Goal: Check status: Check status

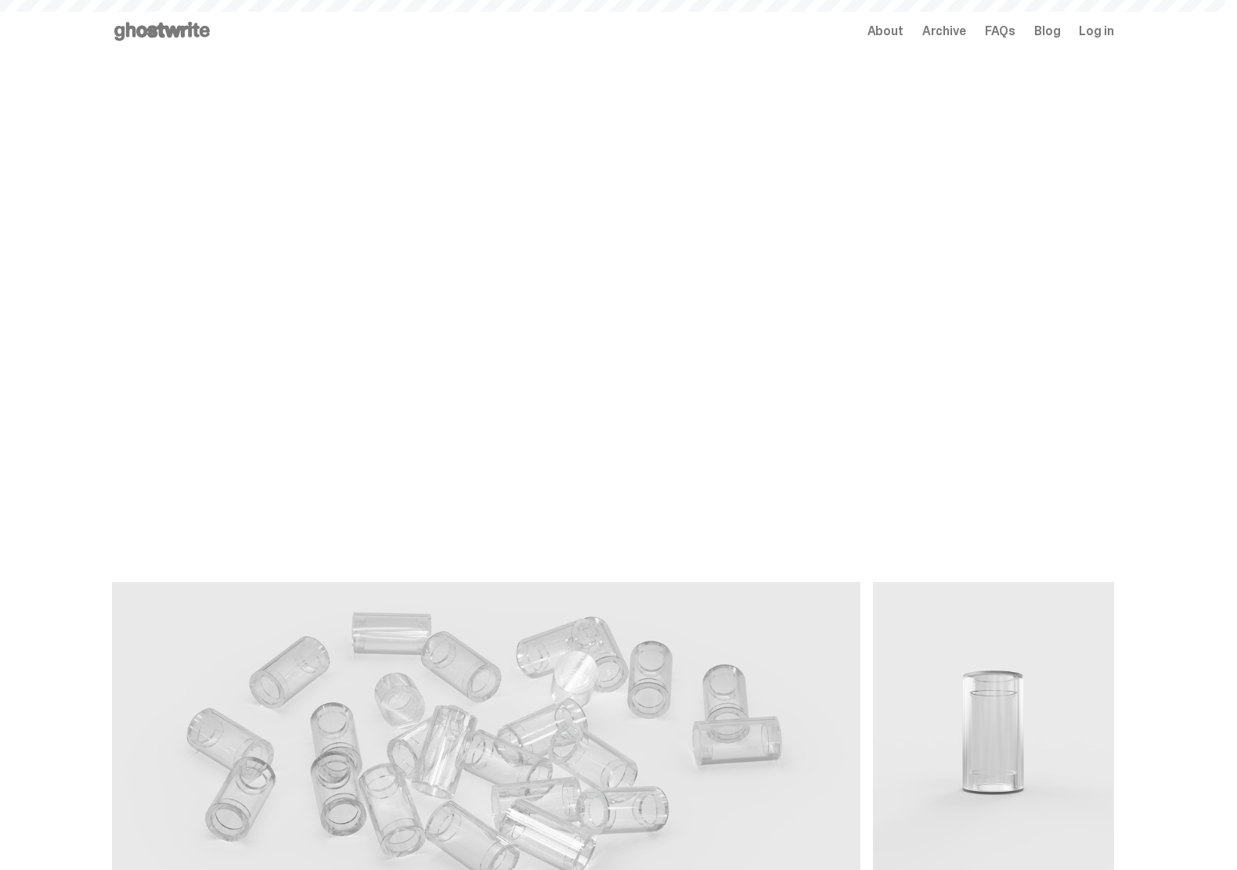
click at [1098, 31] on span "Log in" at bounding box center [1095, 31] width 34 height 13
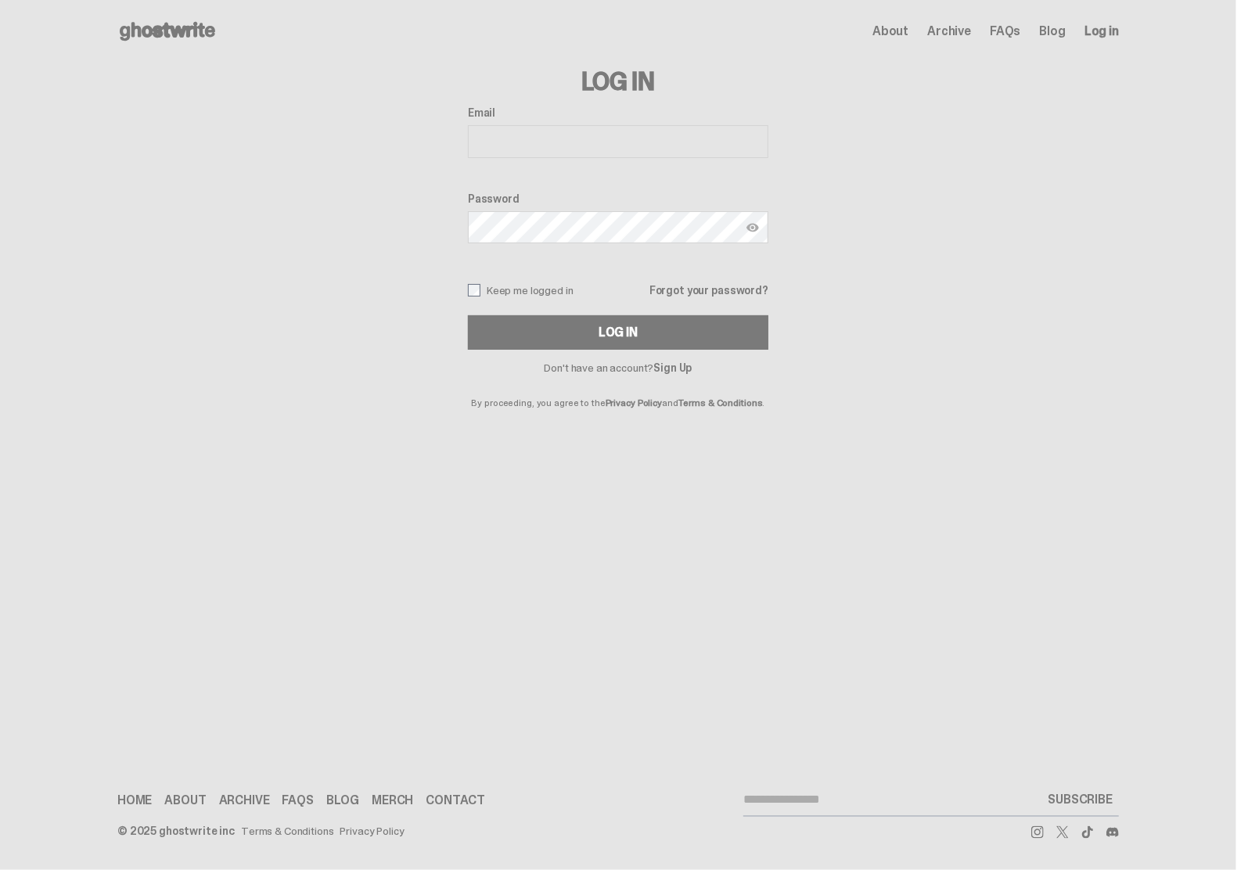
click at [615, 143] on input "Email" at bounding box center [618, 141] width 301 height 33
type input "**********"
click at [468, 315] on button "Log In" at bounding box center [618, 332] width 301 height 34
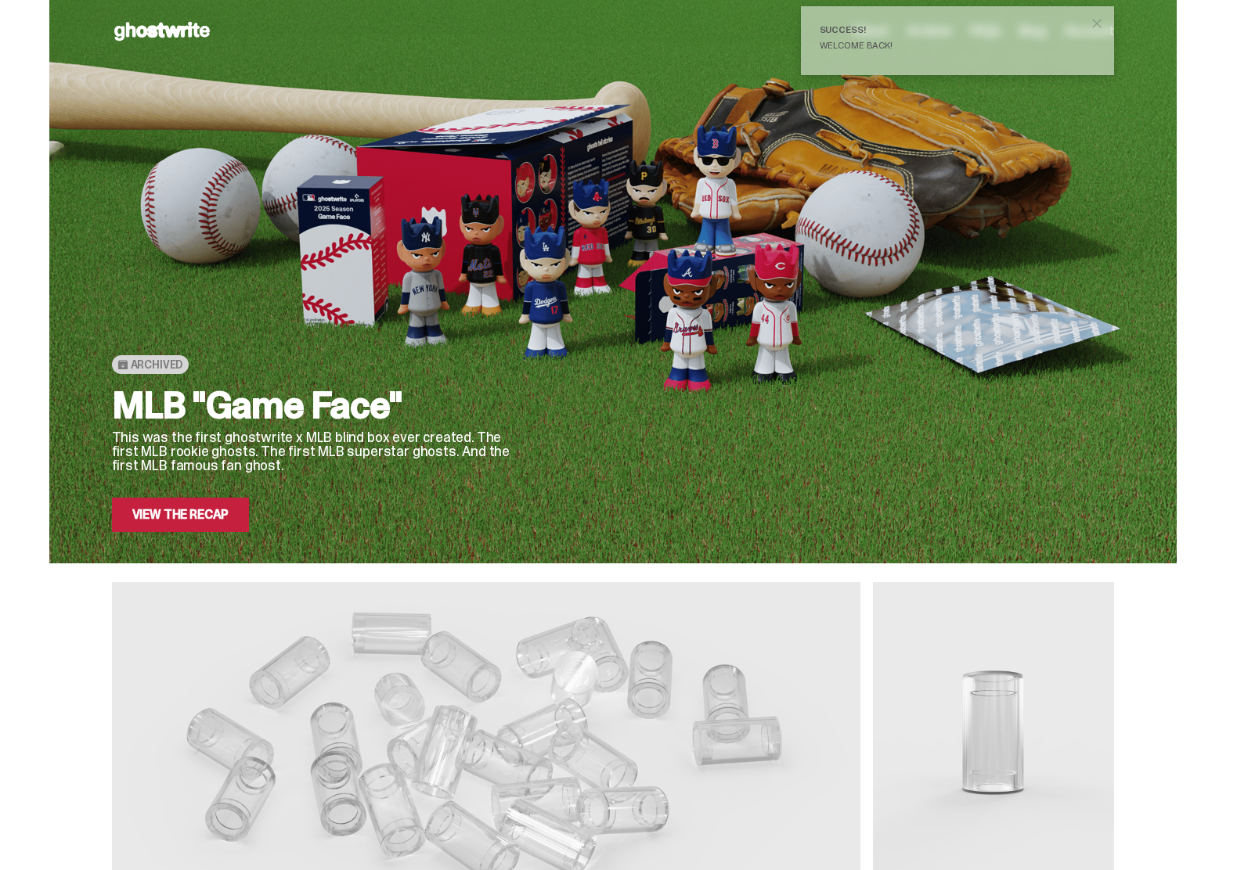
click at [875, 42] on div "Welcome back!" at bounding box center [950, 45] width 263 height 9
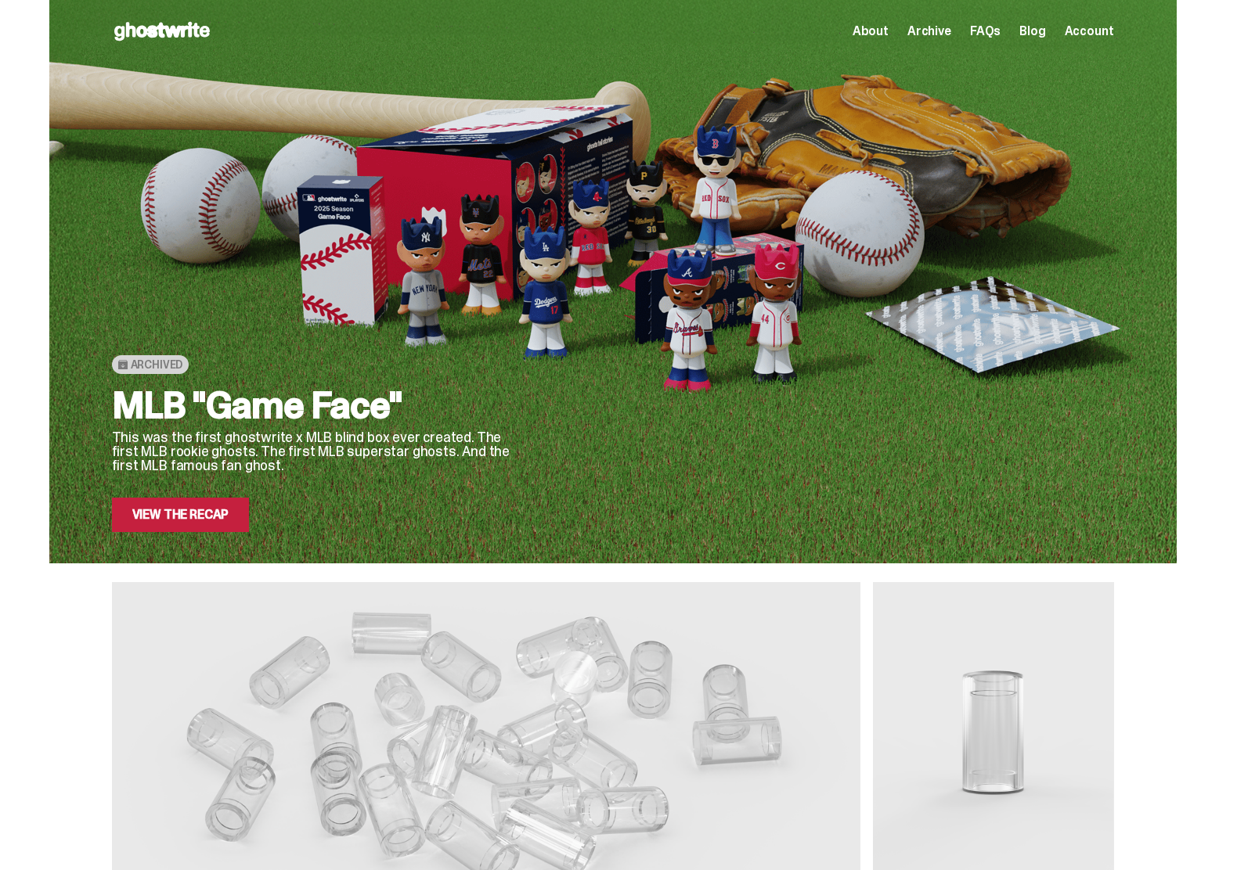
click at [1086, 28] on span "Account" at bounding box center [1088, 31] width 49 height 13
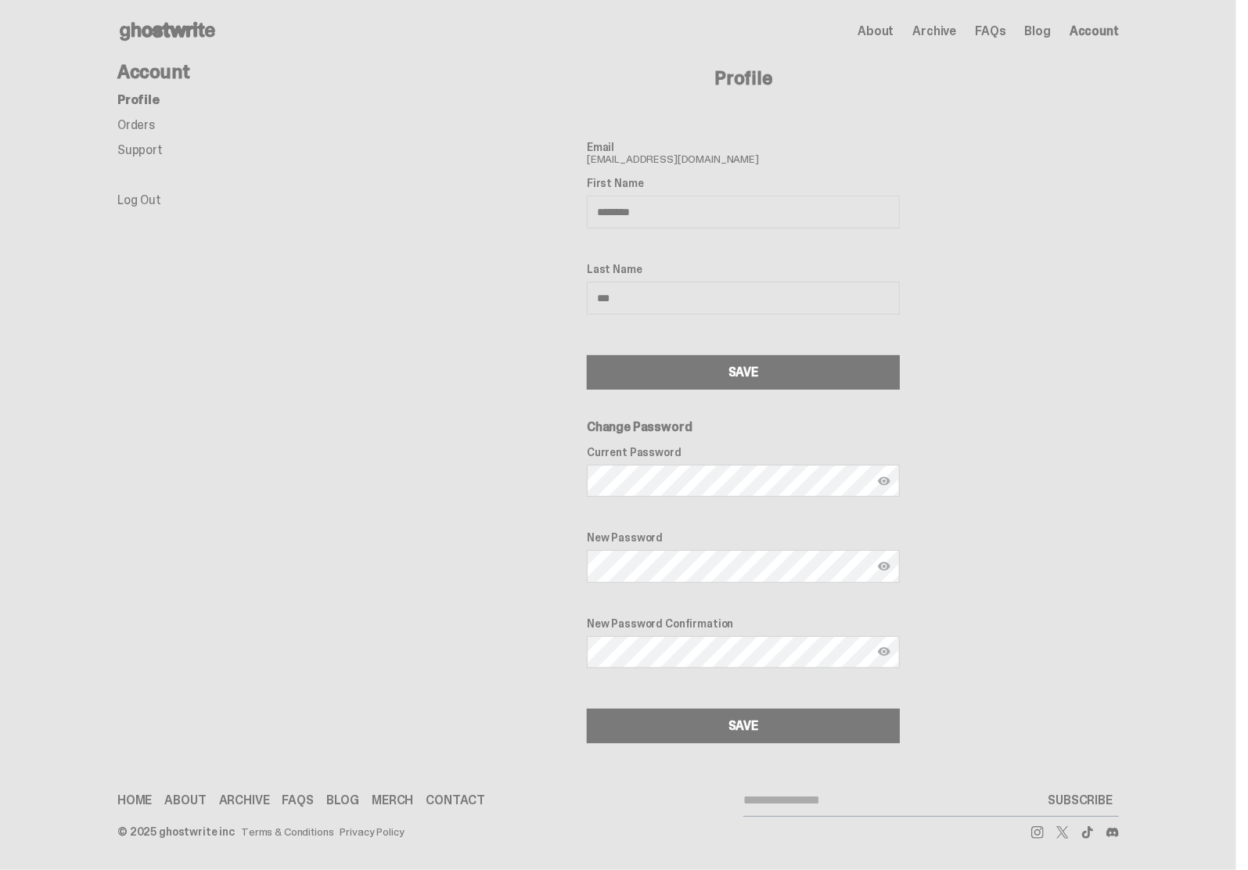
click at [146, 129] on link "Orders" at bounding box center [136, 125] width 38 height 16
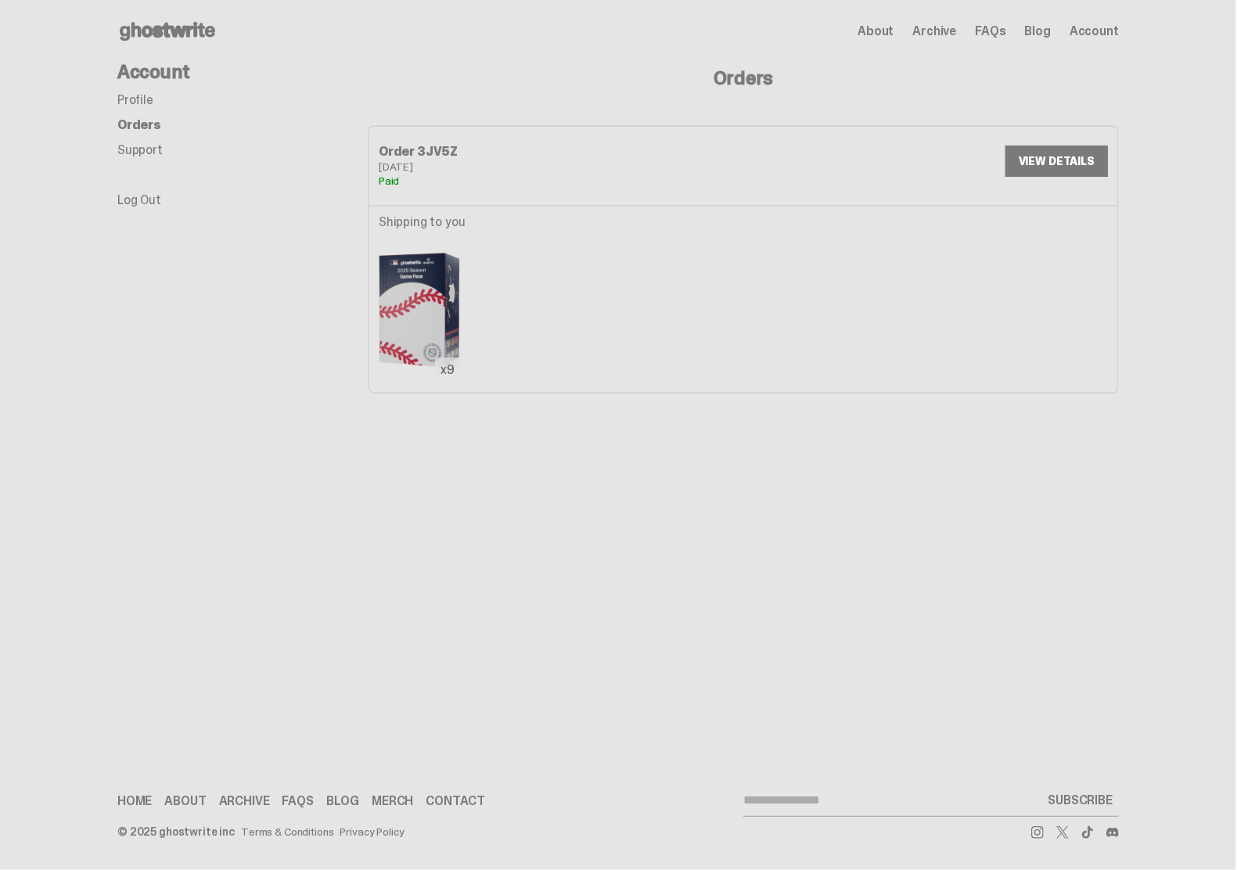
click at [1086, 161] on link "VIEW DETAILS" at bounding box center [1057, 161] width 103 height 31
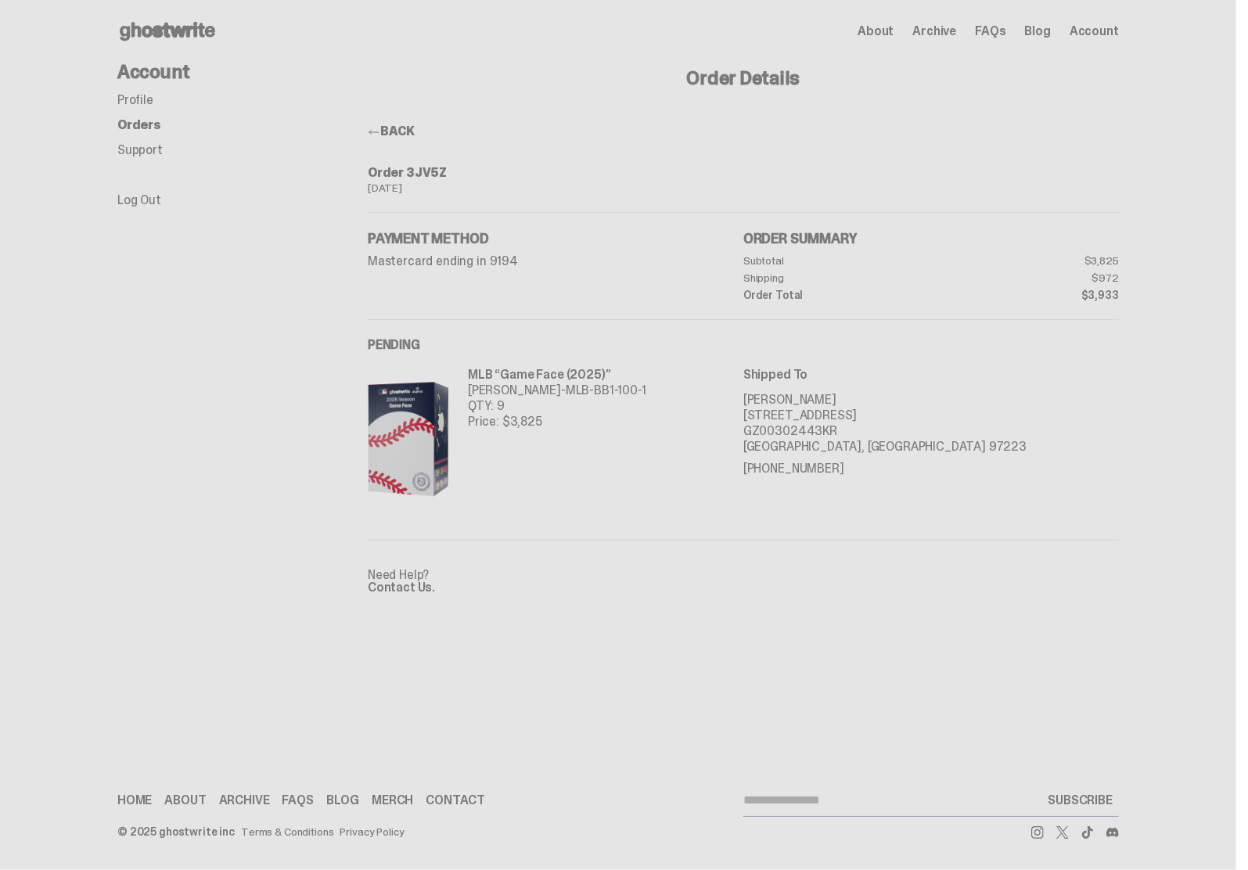
click at [441, 191] on div "Aug 09, 2025" at bounding box center [743, 187] width 751 height 11
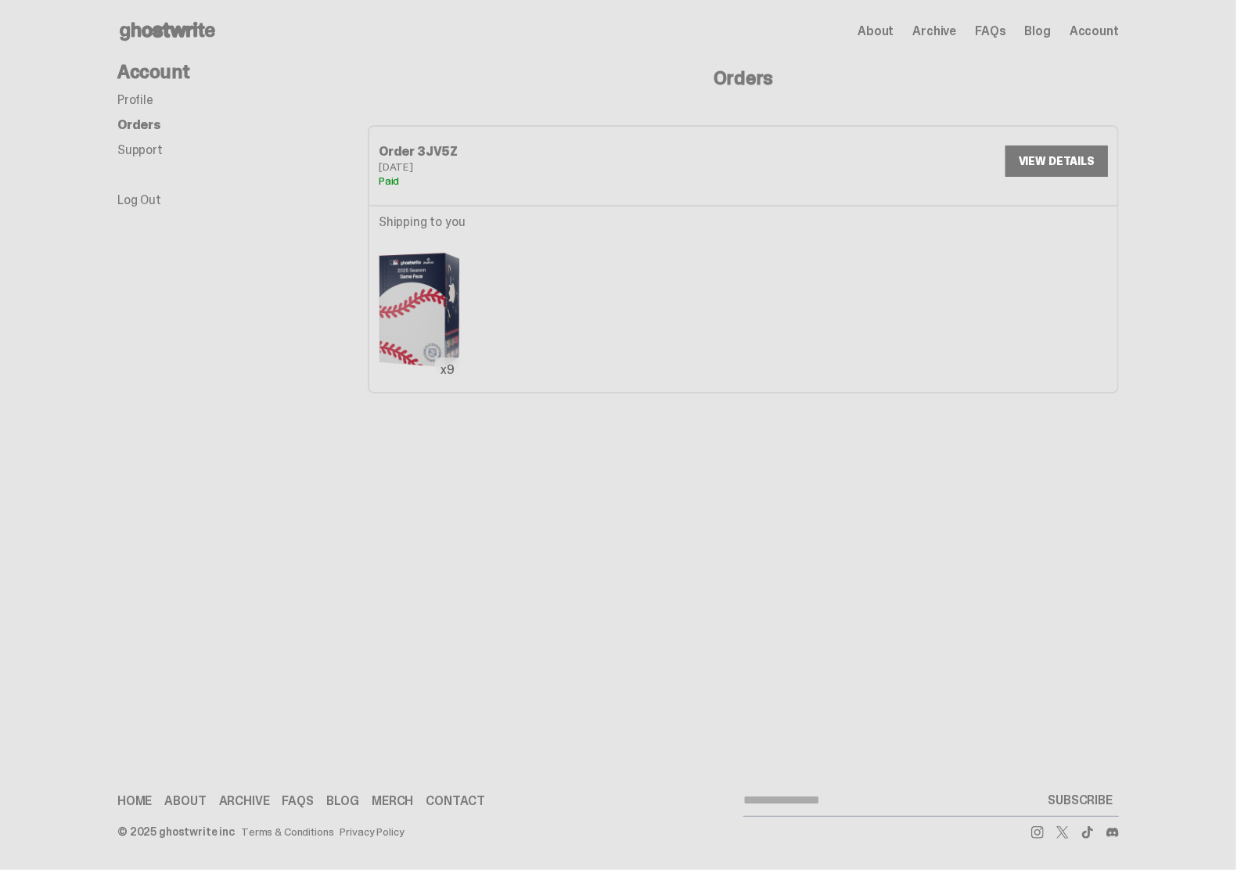
click at [1014, 533] on div "Open main menu Home About Archive FAQs Blog Account About Archive FAQs Blog" at bounding box center [618, 435] width 1237 height 870
